Goal: Task Accomplishment & Management: Manage account settings

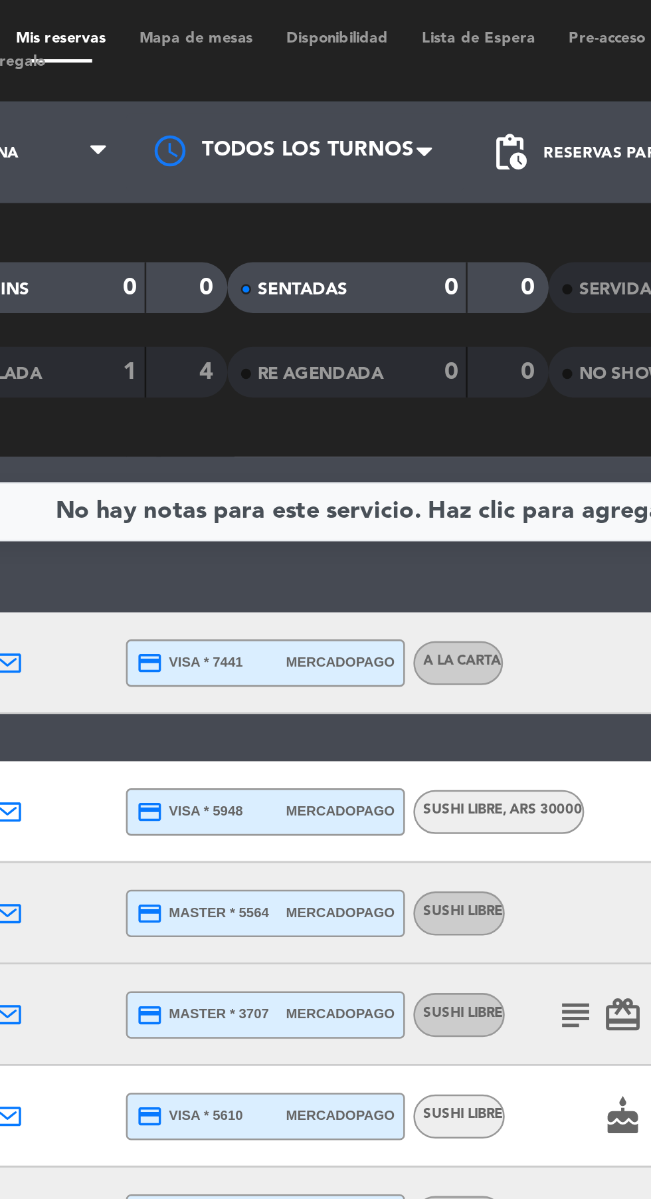
click at [293, 62] on div at bounding box center [289, 60] width 133 height 30
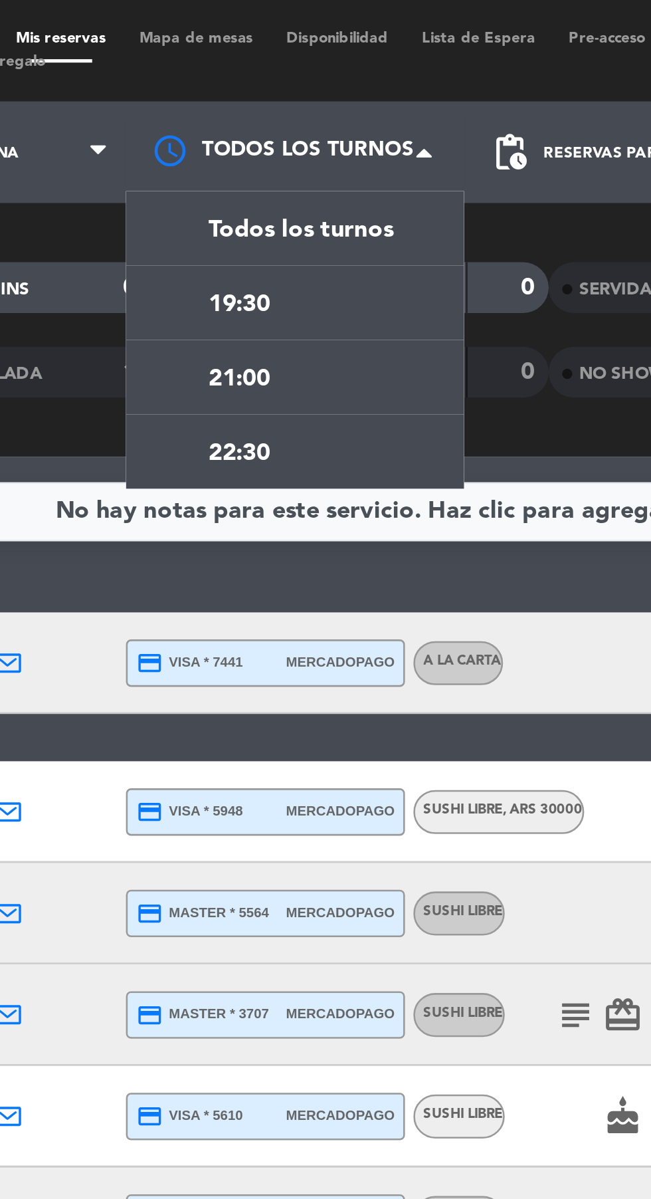
click at [259, 154] on span "21:00" at bounding box center [267, 149] width 24 height 15
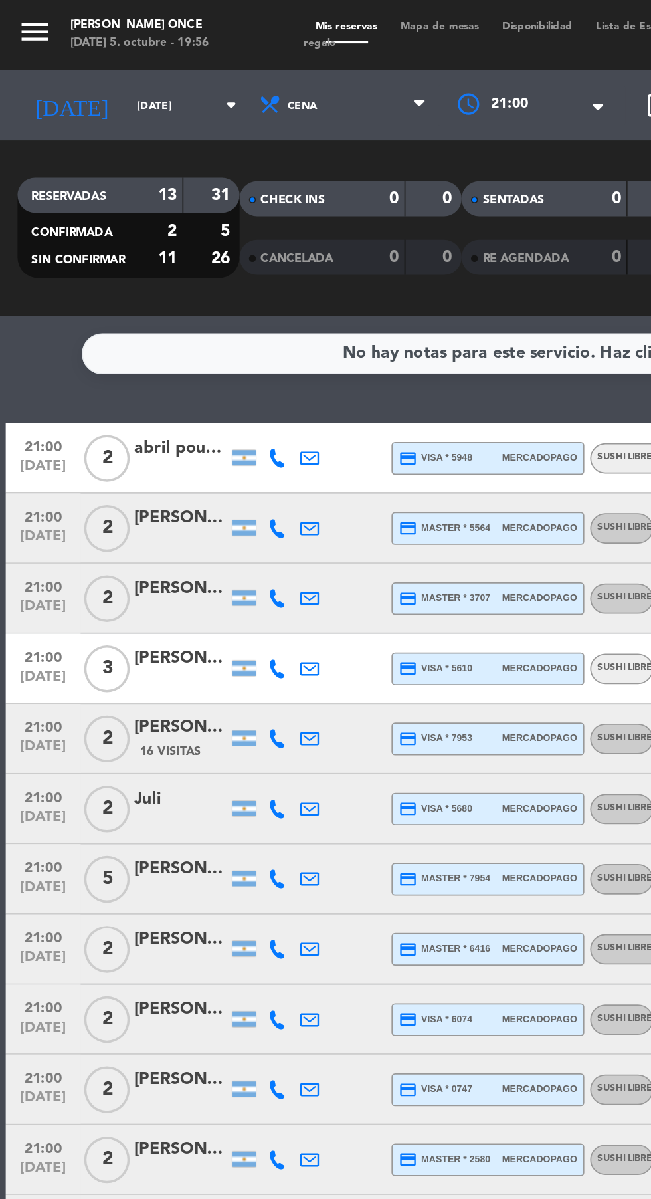
click at [290, 60] on span "21:00" at bounding box center [289, 59] width 21 height 13
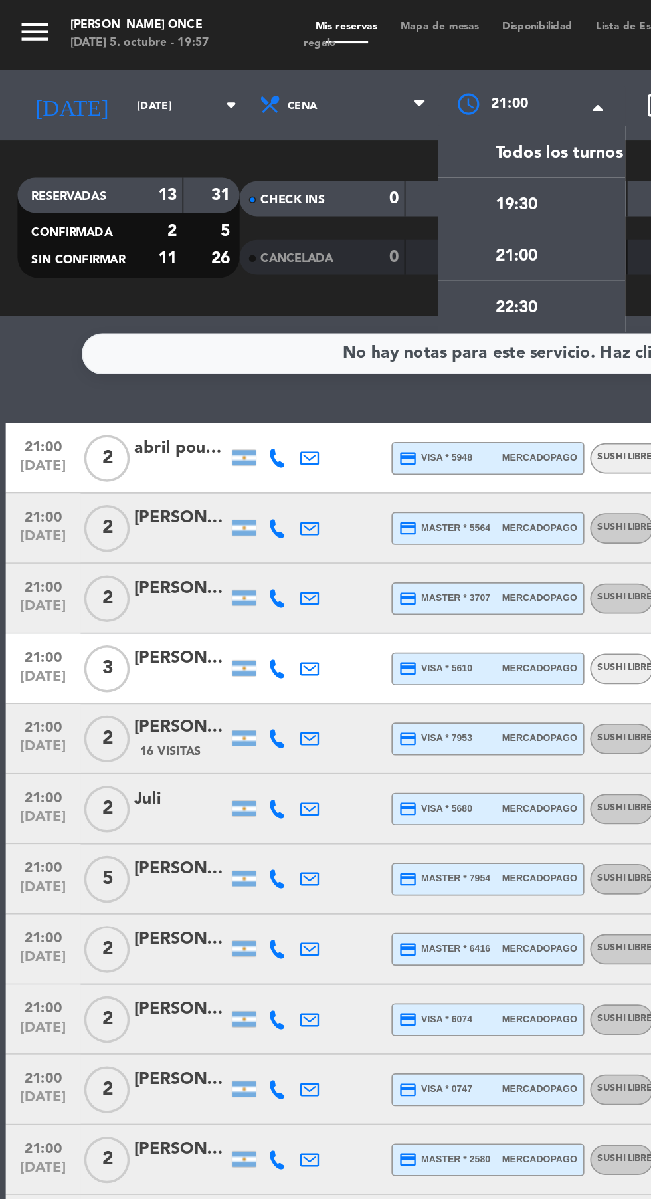
click at [270, 181] on div "22:30" at bounding box center [279, 173] width 53 height 17
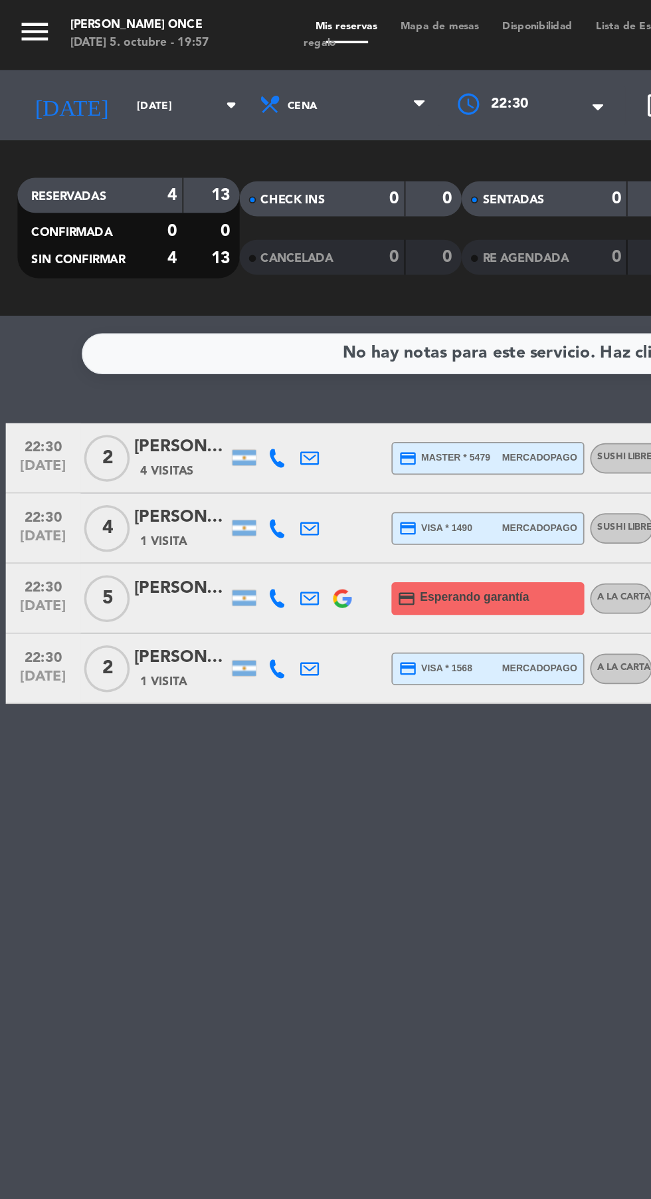
click at [247, 15] on span "Mapa de mesas" at bounding box center [250, 15] width 58 height 6
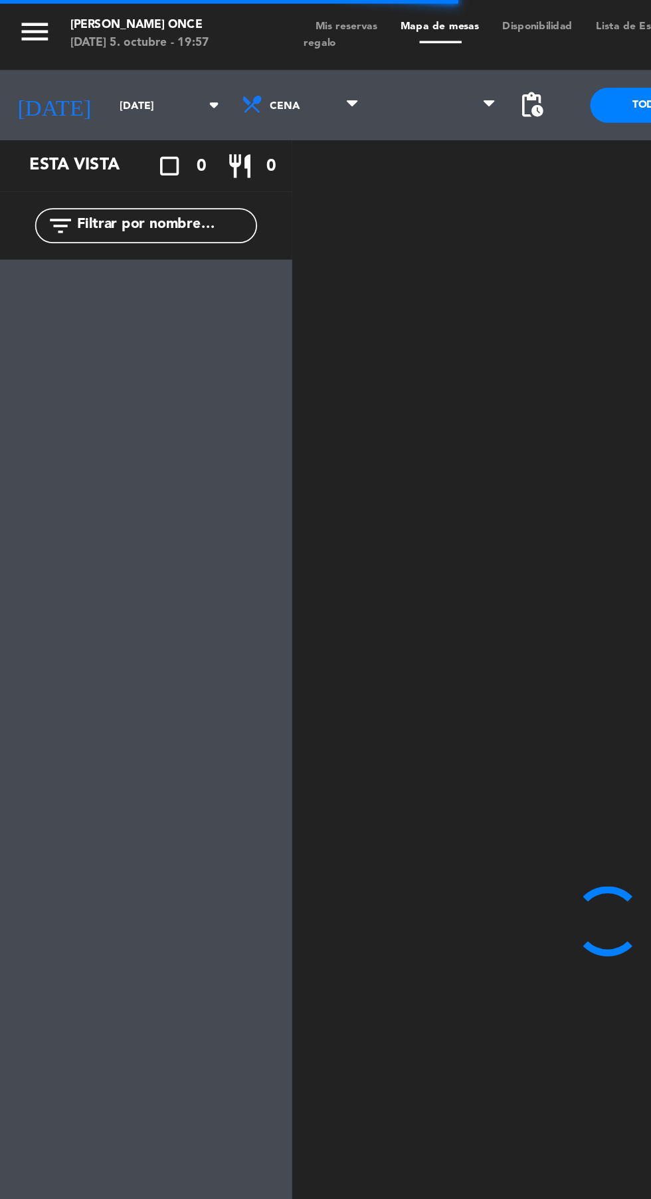
click at [298, 63] on span "pending_actions" at bounding box center [302, 60] width 16 height 16
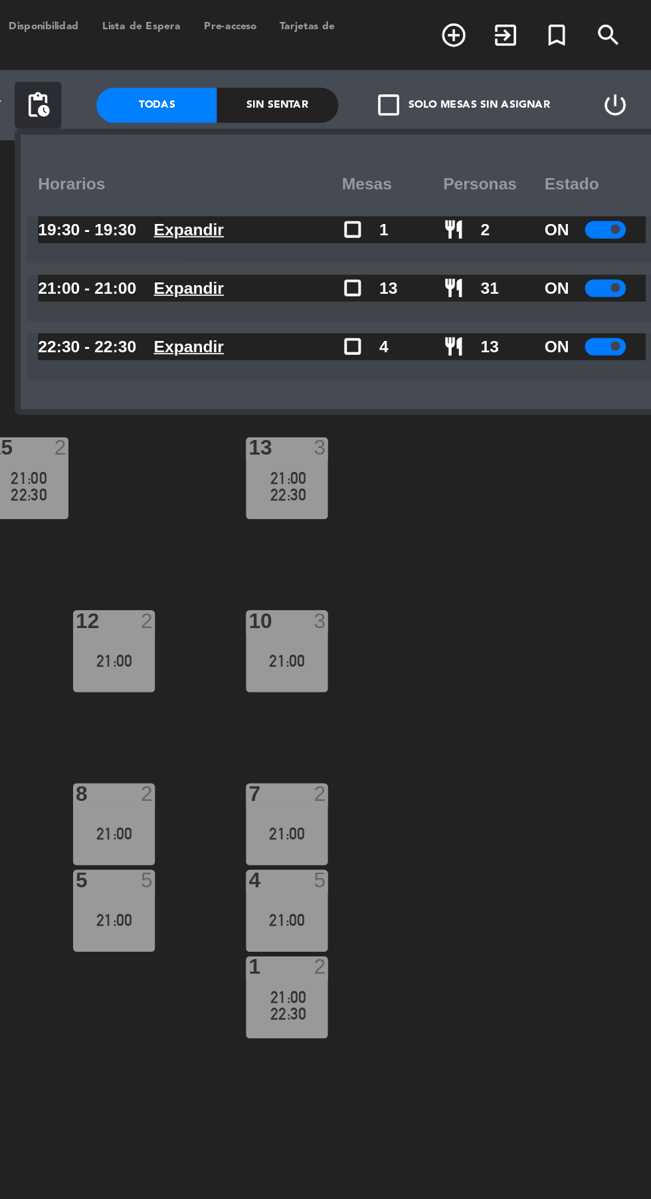
click at [629, 163] on span at bounding box center [630, 163] width 5 height 5
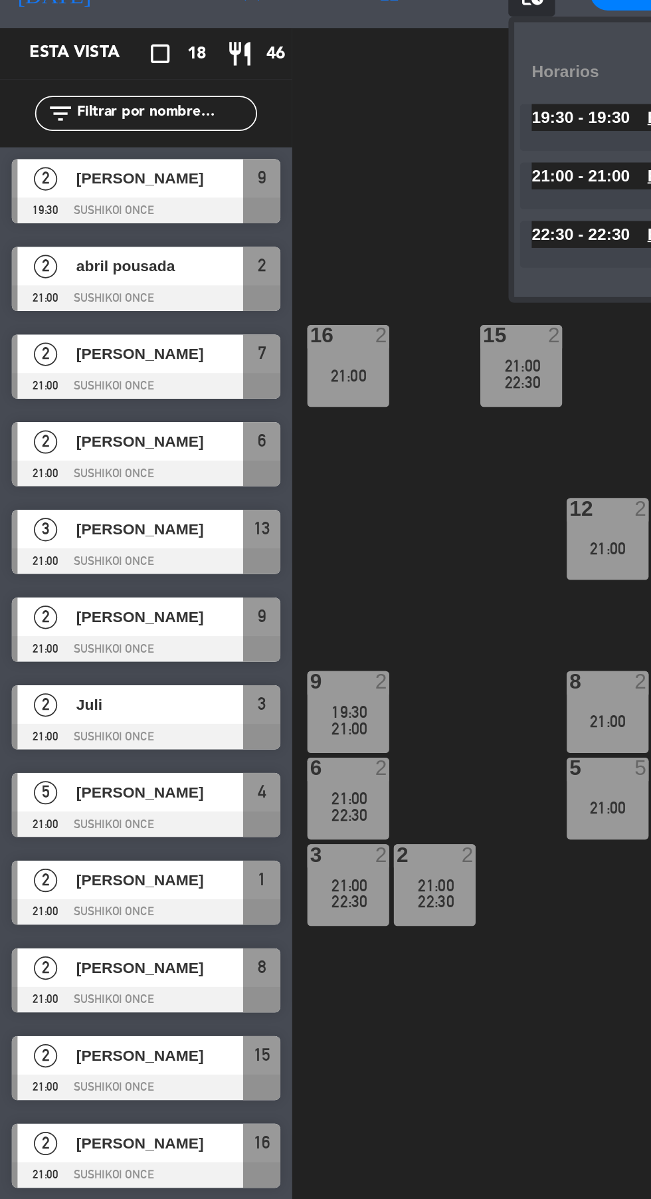
click at [86, 238] on div at bounding box center [83, 233] width 153 height 15
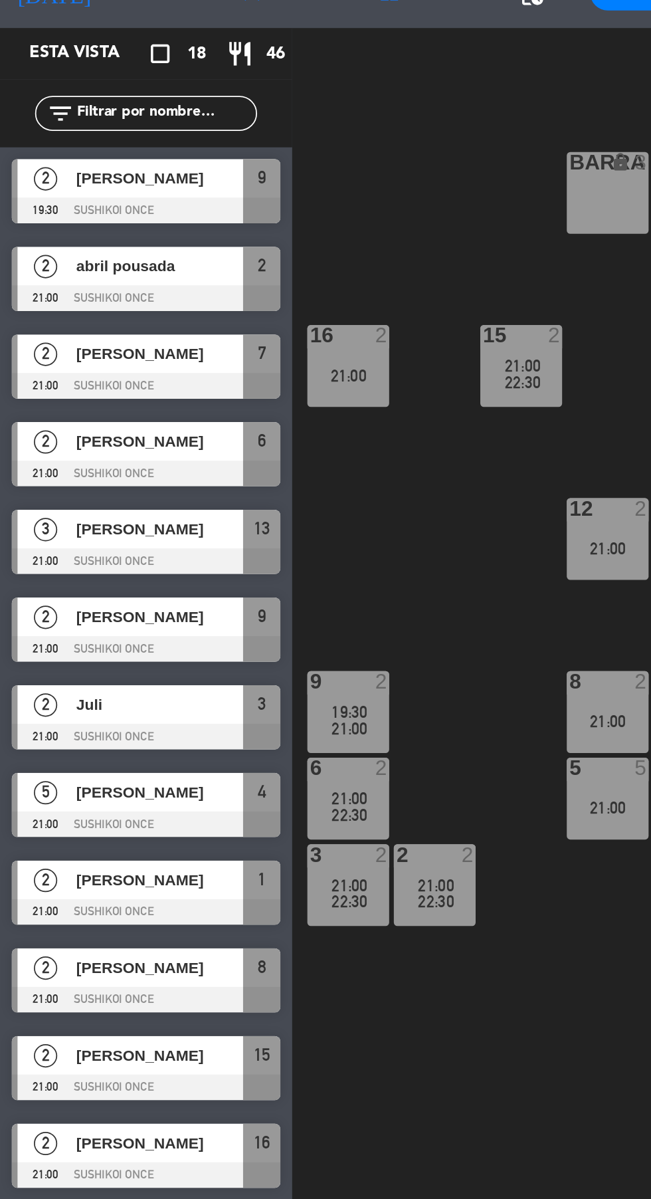
click at [298, 656] on div "BARRA lock 3 16 2 21:00 15 2 21:00 22:30 13 3 21:00 22:30 12 2 21:00 10 3 21:00…" at bounding box center [412, 662] width 478 height 1070
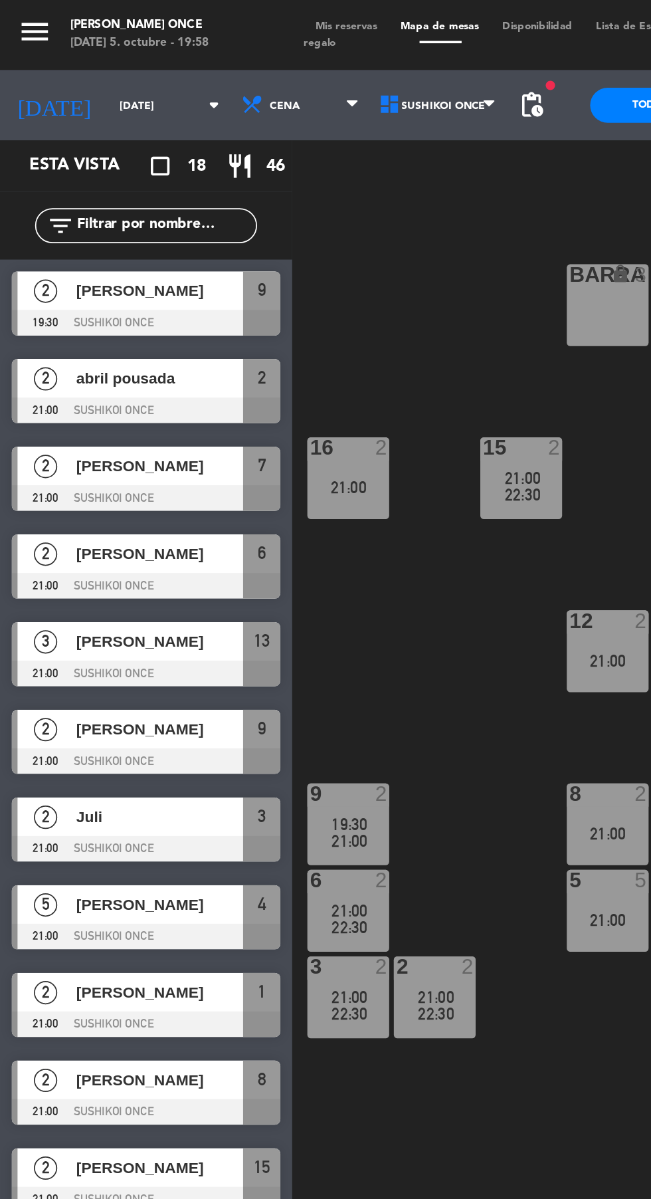
click at [183, 23] on span "Tarjetas de regalo" at bounding box center [322, 19] width 298 height 15
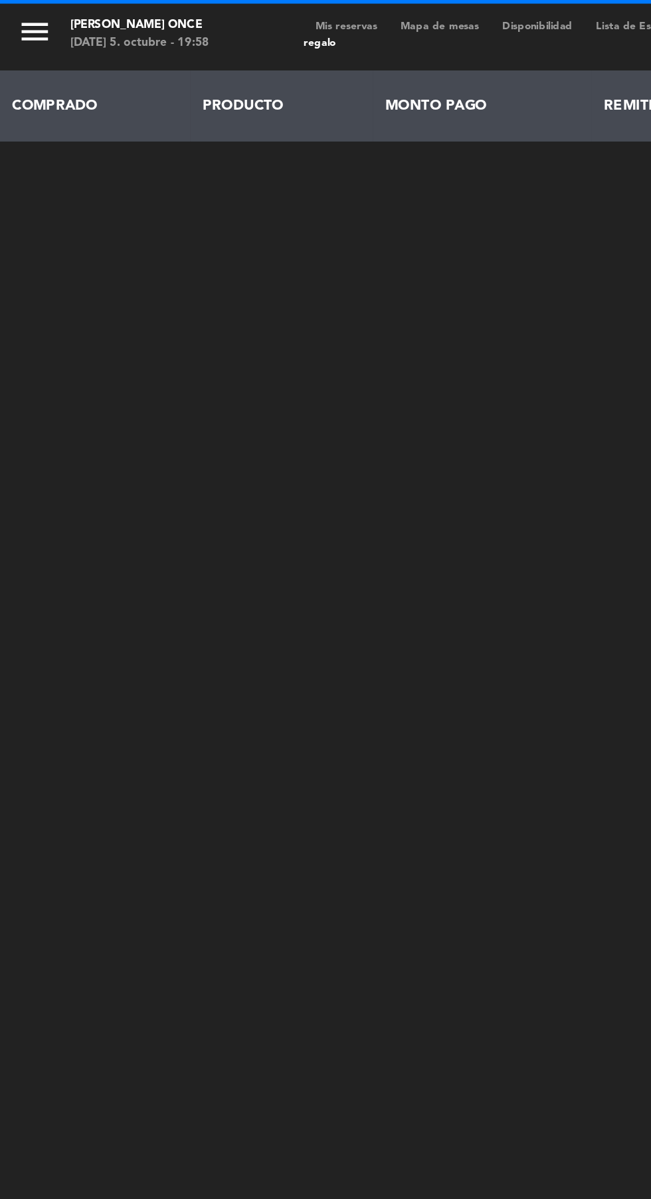
click at [191, 15] on span "Mis reservas" at bounding box center [197, 15] width 49 height 6
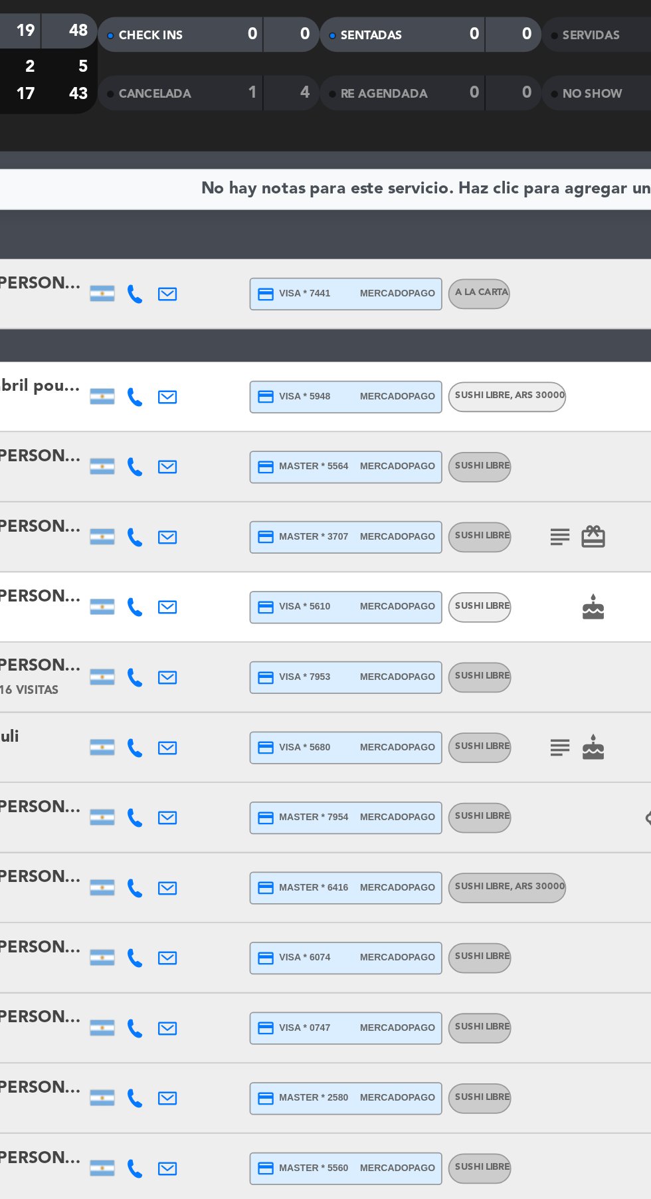
click at [396, 403] on icon "subject" at bounding box center [399, 399] width 16 height 16
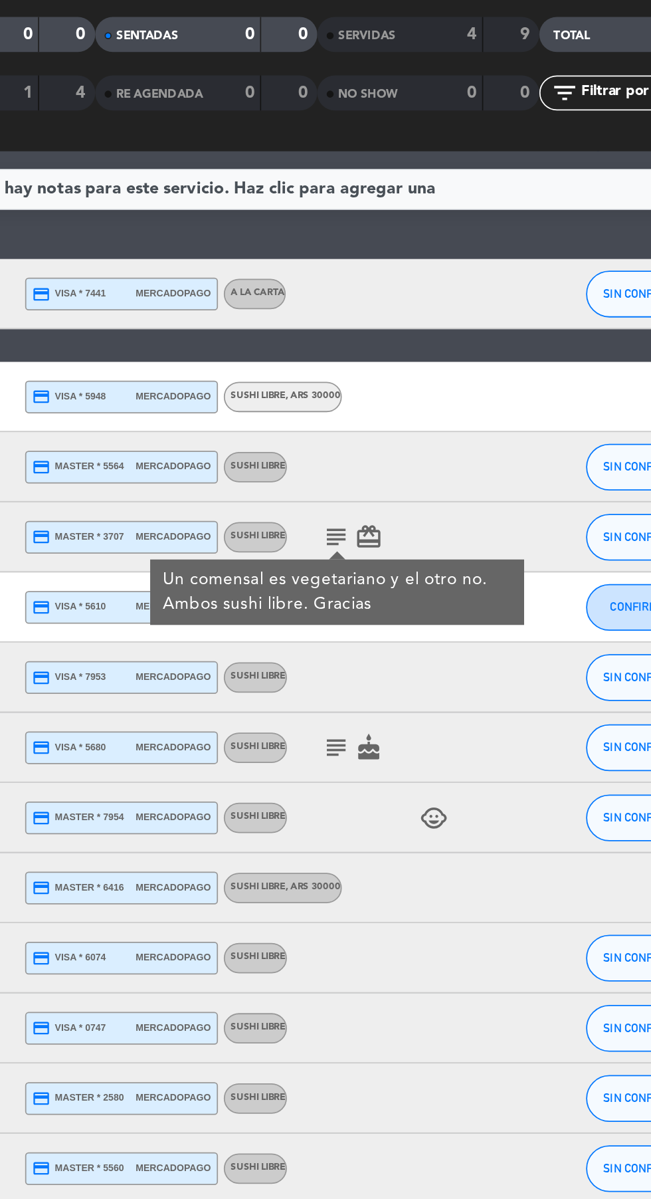
click at [398, 521] on icon "subject" at bounding box center [399, 518] width 16 height 16
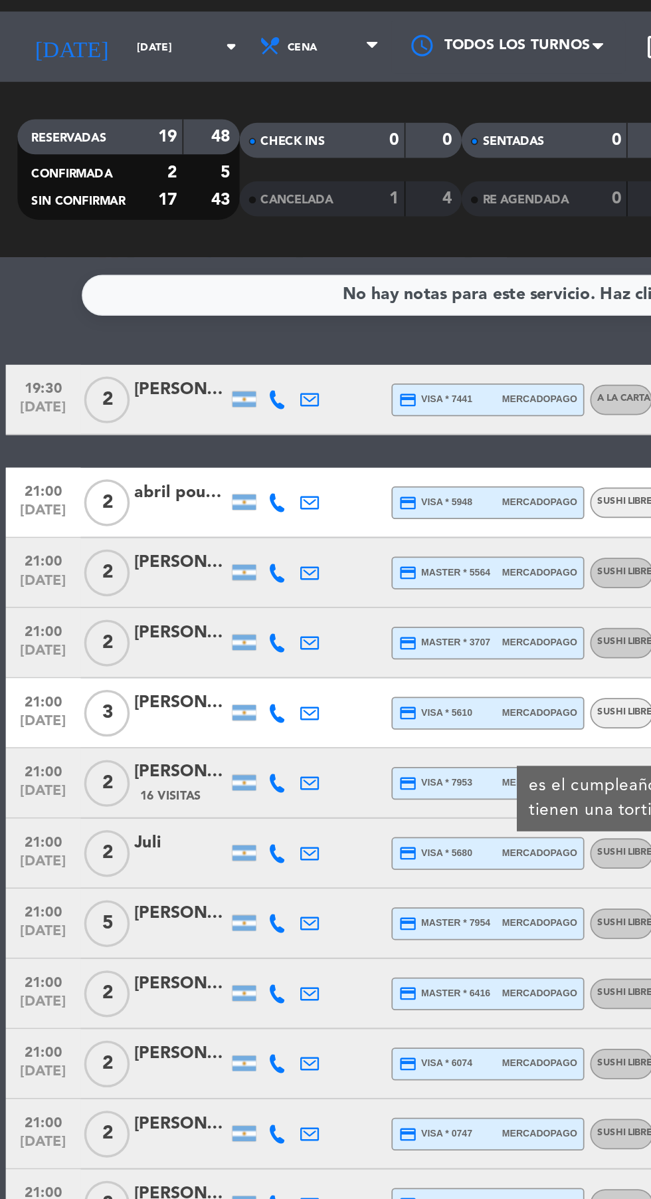
click at [156, 263] on icon at bounding box center [157, 260] width 11 height 11
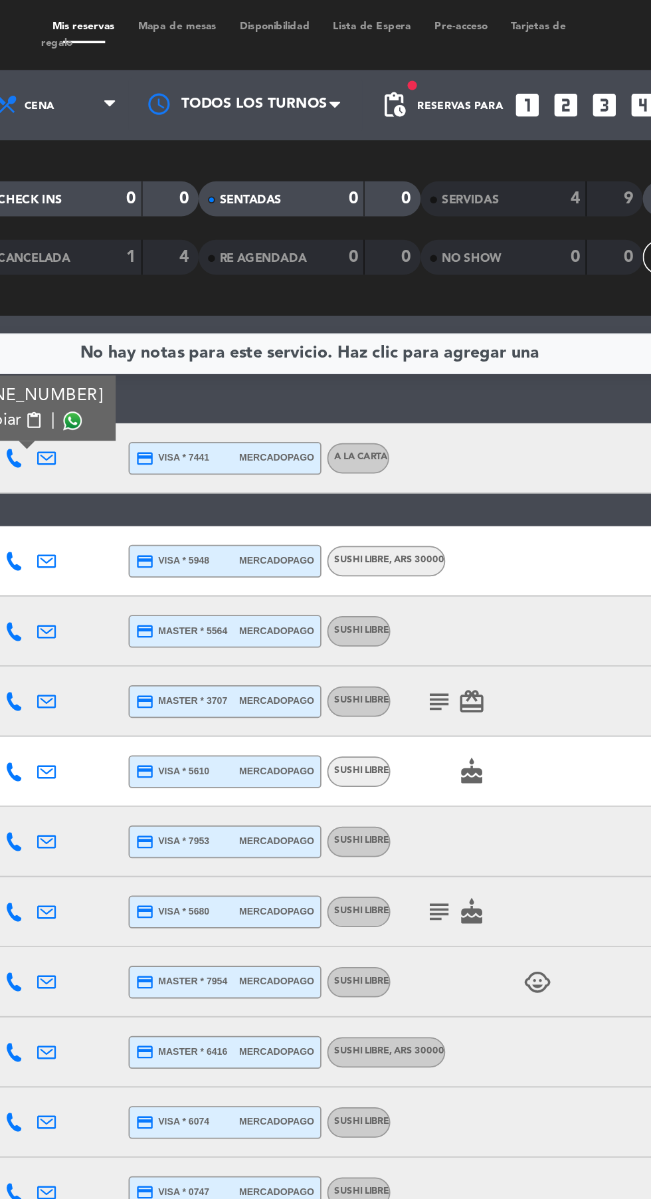
click at [298, 52] on div at bounding box center [289, 60] width 133 height 30
click at [424, 118] on div "SERVIDAS" at bounding box center [422, 113] width 61 height 15
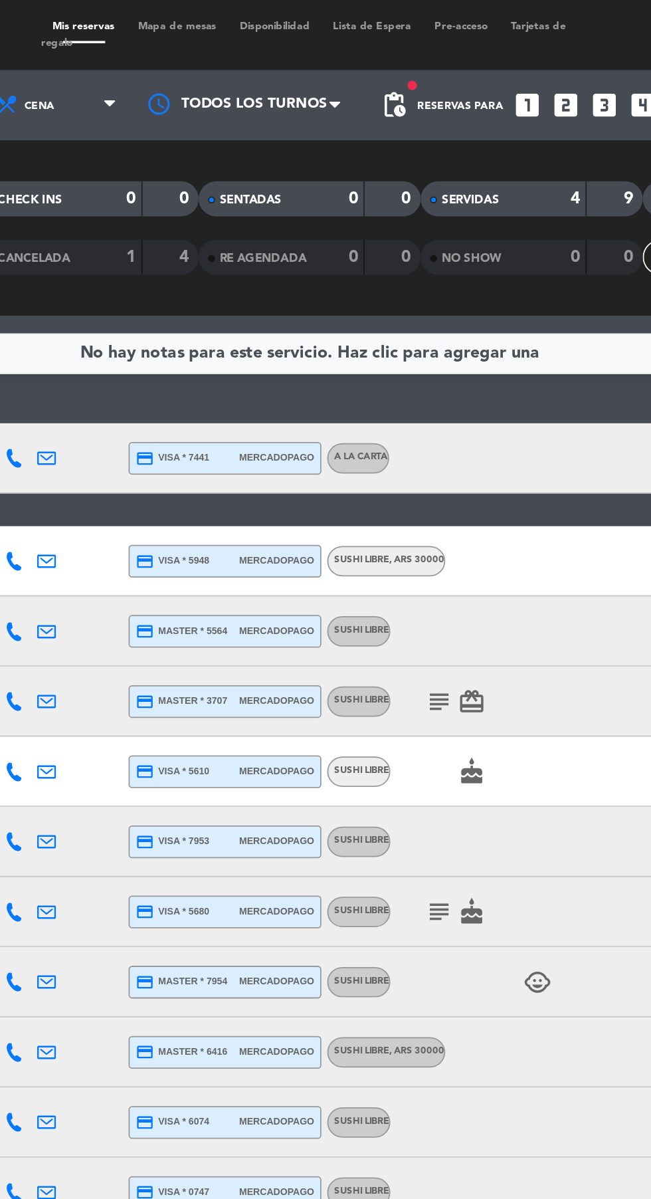
click at [428, 116] on span "SERVIDAS" at bounding box center [417, 113] width 33 height 7
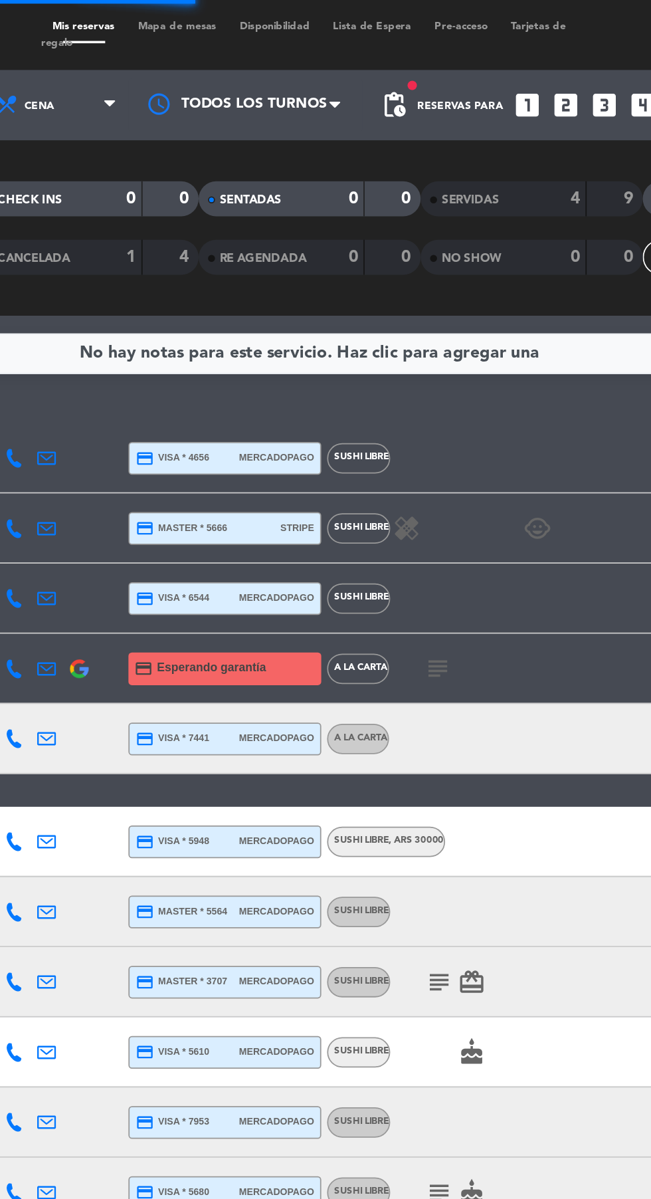
click at [429, 116] on span "SERVIDAS" at bounding box center [417, 113] width 33 height 7
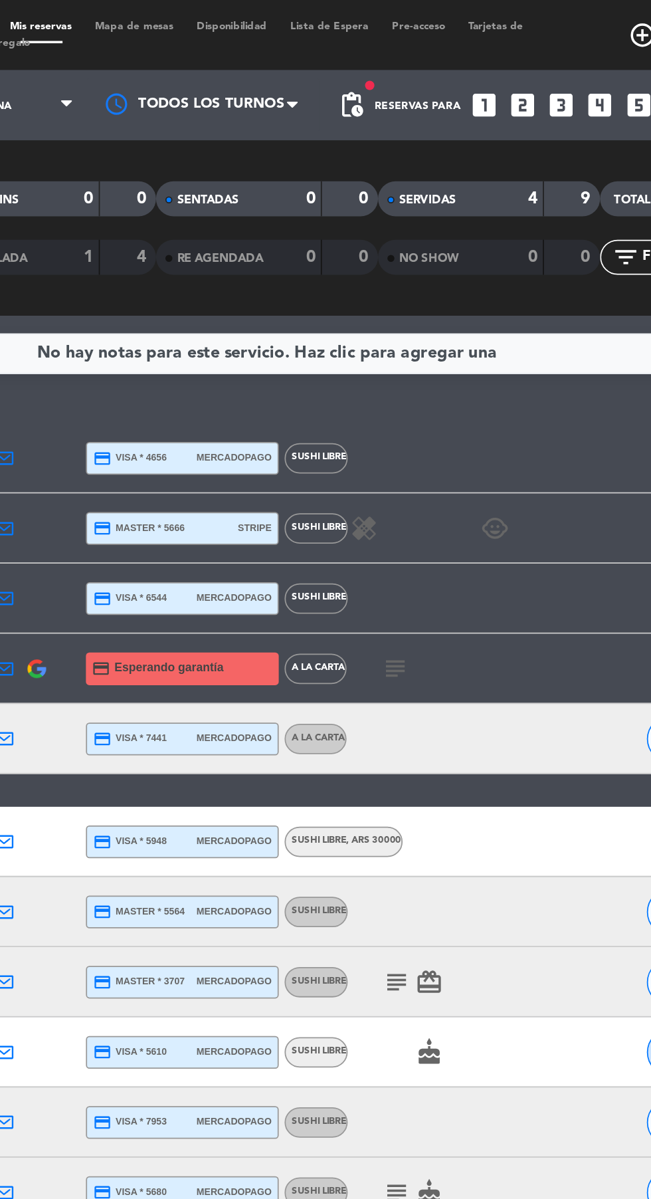
click at [476, 114] on strong "4" at bounding box center [476, 112] width 5 height 9
